Goal: Transaction & Acquisition: Purchase product/service

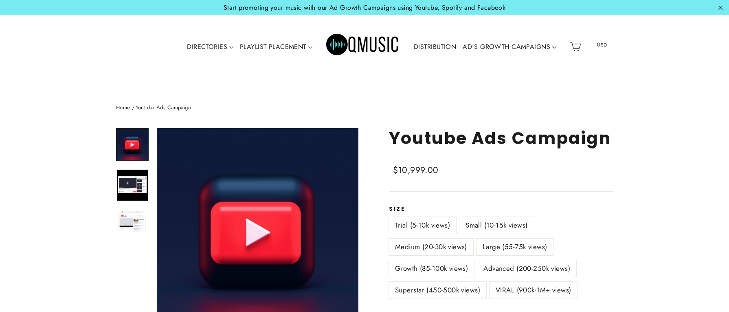
click at [357, 41] on img "Primary" at bounding box center [362, 46] width 73 height 37
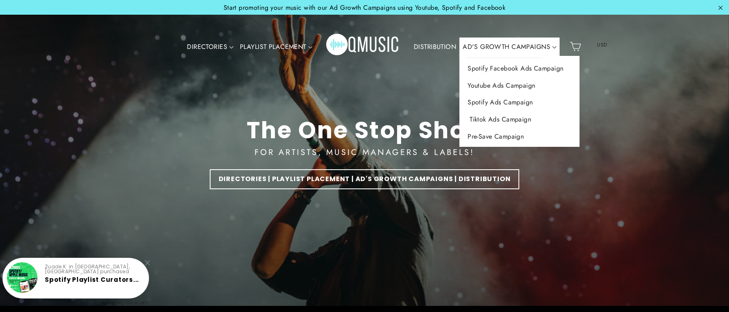
click at [514, 112] on link "Tiktok Ads Campaign" at bounding box center [520, 119] width 120 height 17
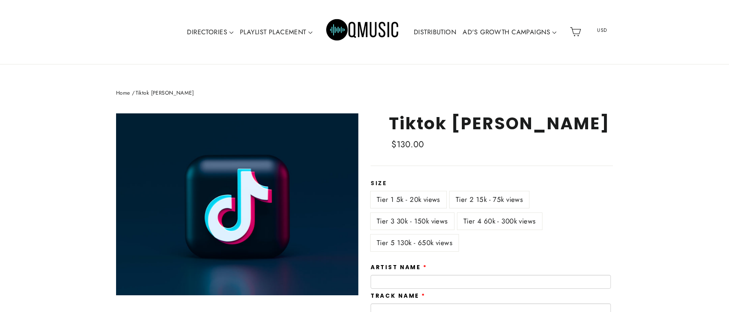
click at [431, 244] on label "Tier 5 130k - 650k views" at bounding box center [415, 242] width 88 height 17
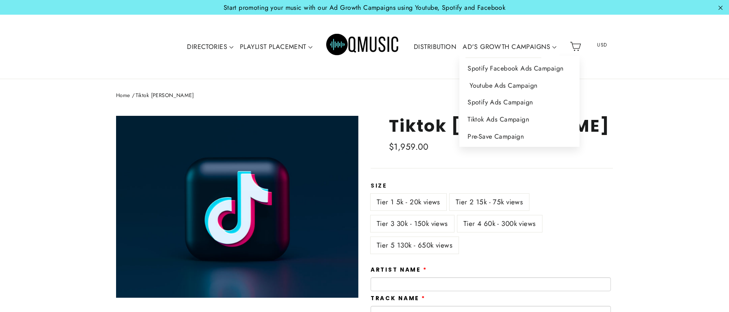
click at [483, 81] on link "Youtube Ads Campaign" at bounding box center [520, 85] width 120 height 17
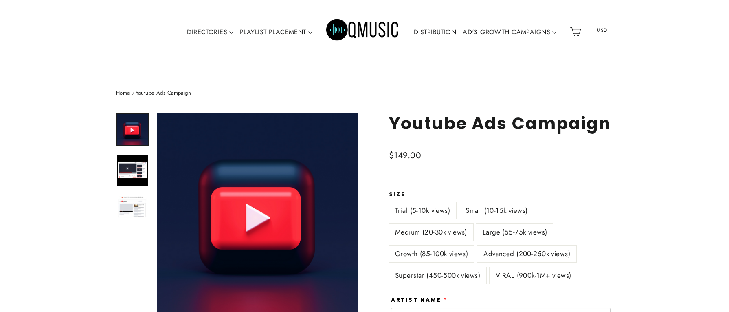
click at [500, 270] on label "VIRAL (900k-1M+ views)" at bounding box center [534, 275] width 88 height 17
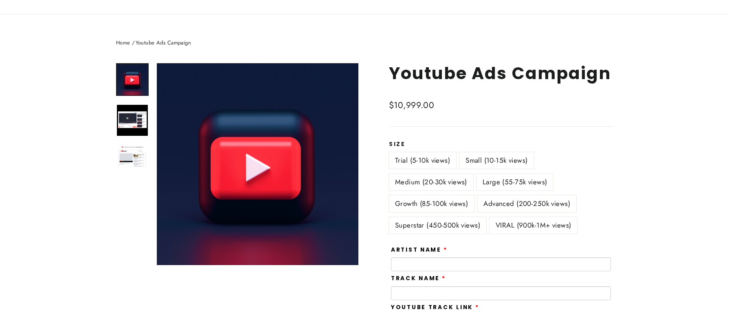
scroll to position [66, 0]
